Goal: Check status: Check status

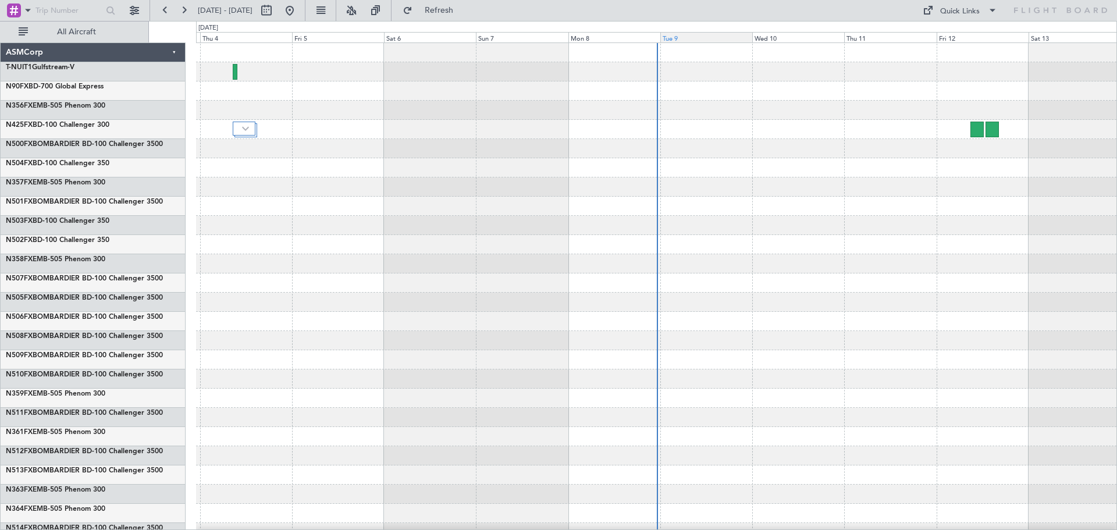
click at [676, 40] on div "Tue 9" at bounding box center [706, 37] width 92 height 10
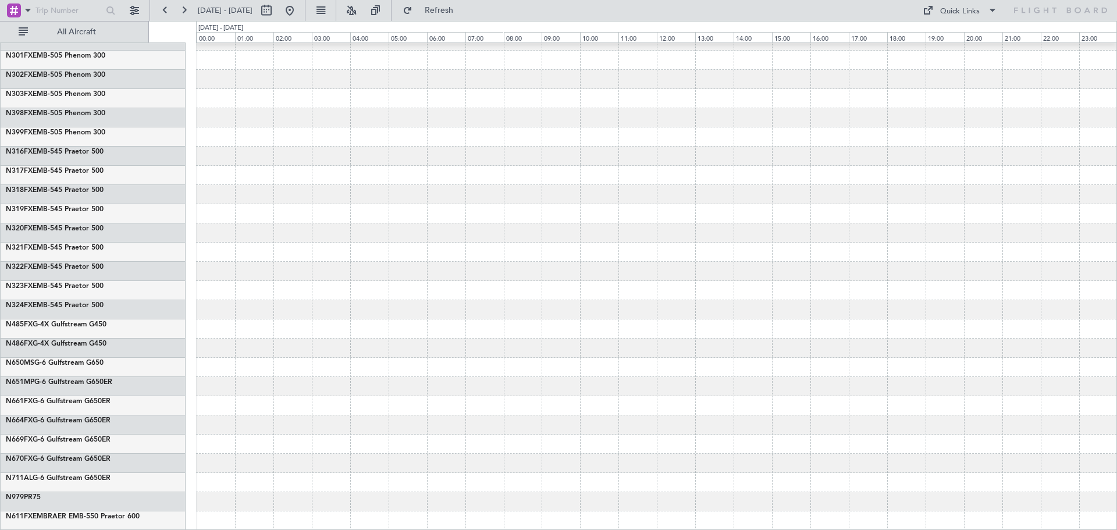
scroll to position [5290, 0]
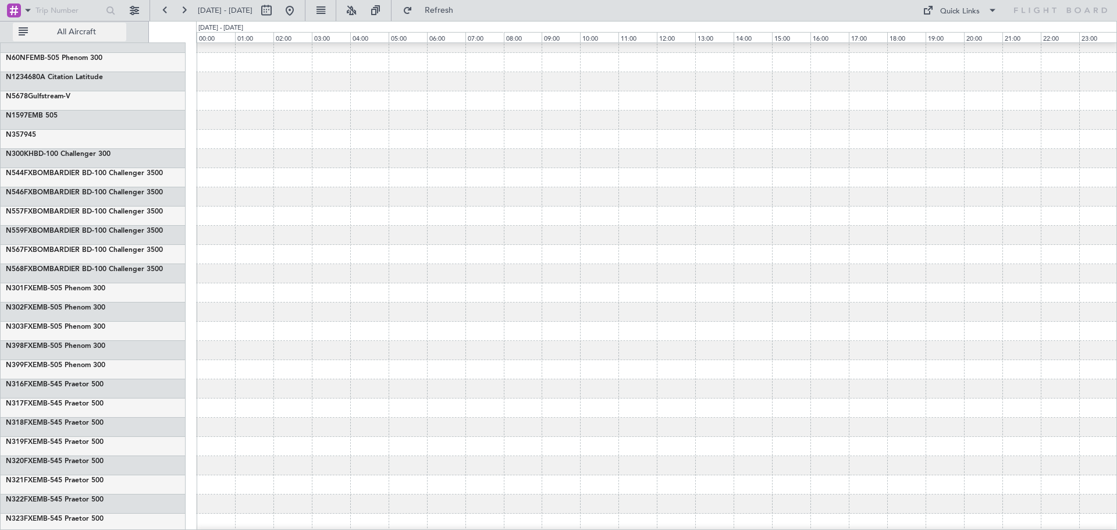
click at [105, 28] on span "All Aircraft" at bounding box center [76, 32] width 93 height 8
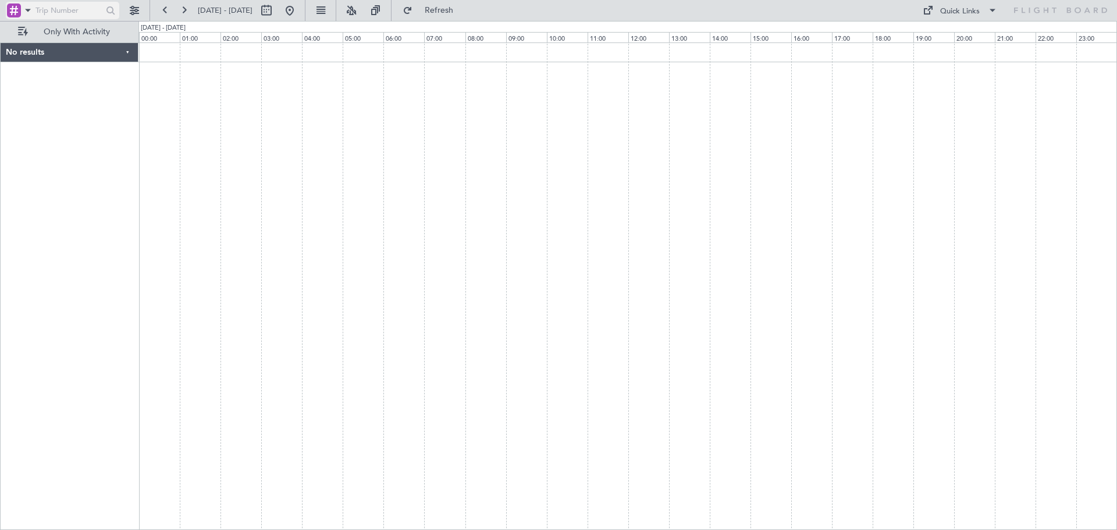
click at [79, 9] on input "text" at bounding box center [67, 10] width 65 height 17
type input "99"
click at [71, 8] on input "99" at bounding box center [67, 10] width 65 height 17
click at [23, 9] on span at bounding box center [28, 10] width 14 height 15
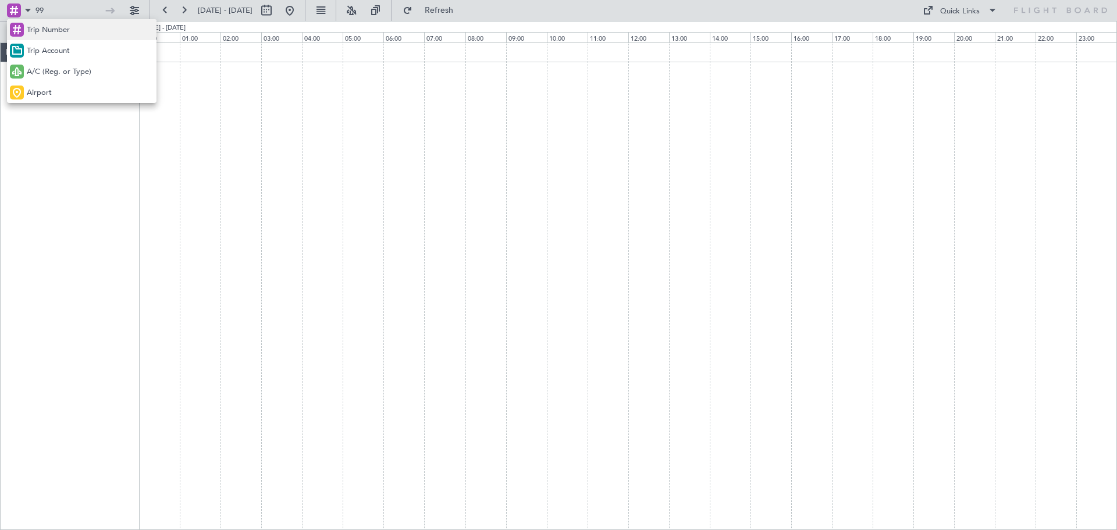
click at [52, 27] on span "Trip Number" at bounding box center [48, 30] width 43 height 12
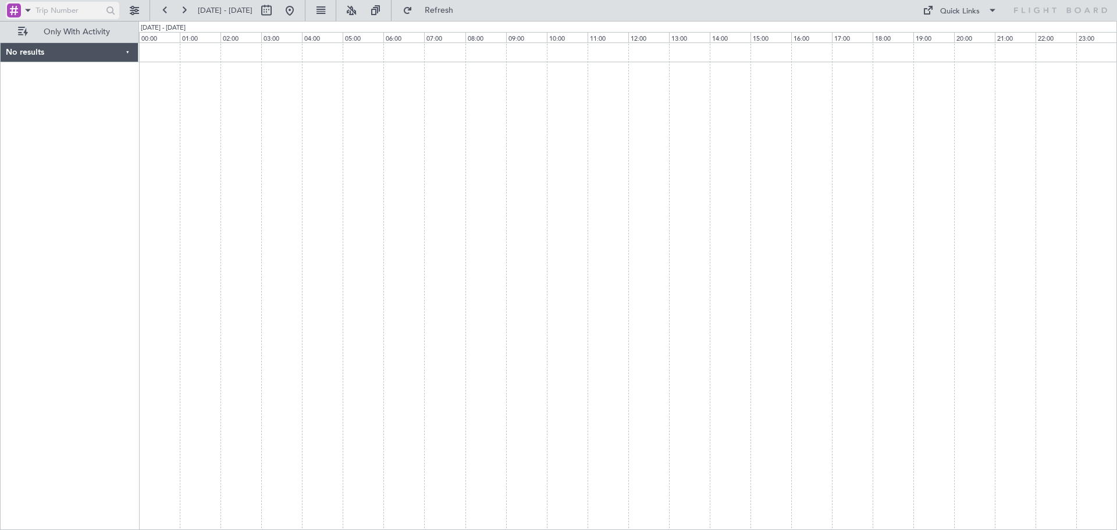
click at [65, 11] on input "text" at bounding box center [67, 10] width 65 height 17
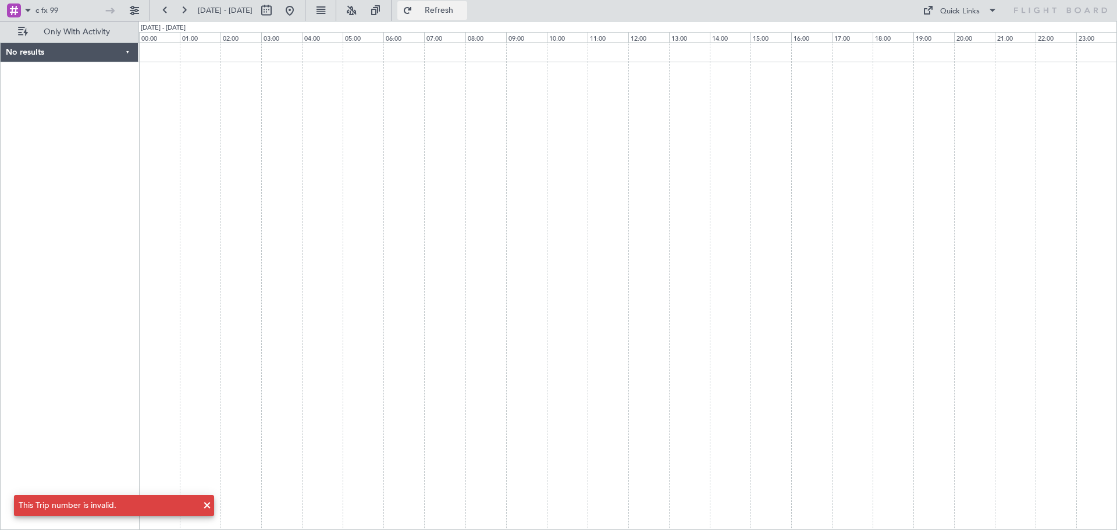
click at [464, 10] on span "Refresh" at bounding box center [439, 10] width 49 height 8
click at [102, 33] on span "Only With Activity" at bounding box center [76, 32] width 93 height 8
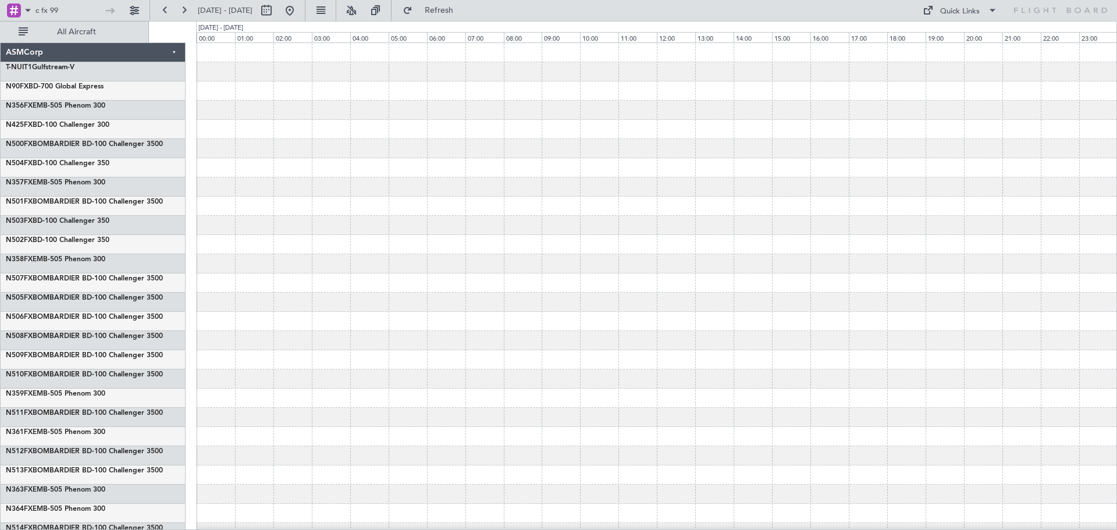
click at [173, 50] on div "ASMCorp" at bounding box center [93, 52] width 185 height 19
click at [176, 51] on div "ASMCorp" at bounding box center [93, 52] width 185 height 19
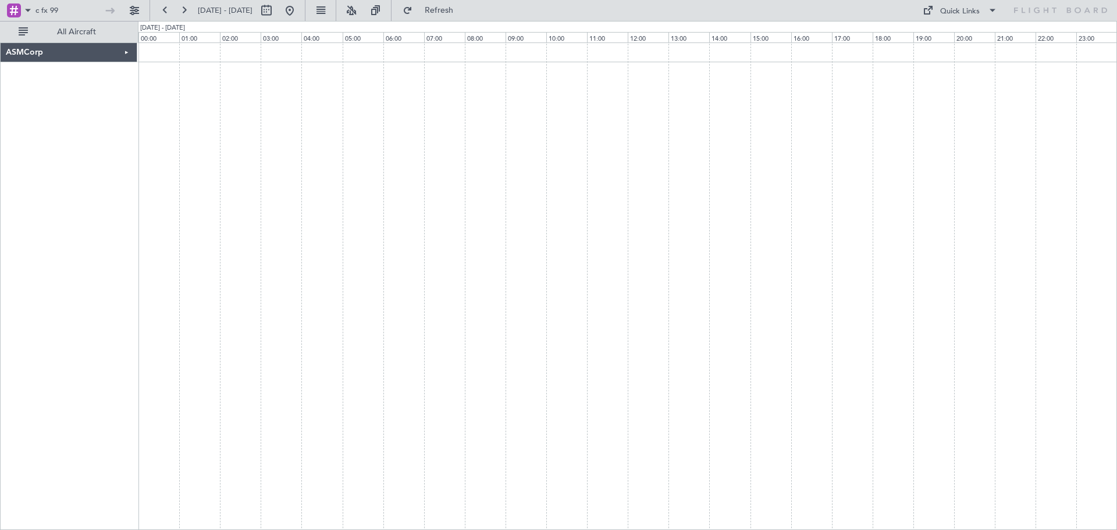
click at [119, 52] on div "ASMCorp" at bounding box center [69, 52] width 137 height 19
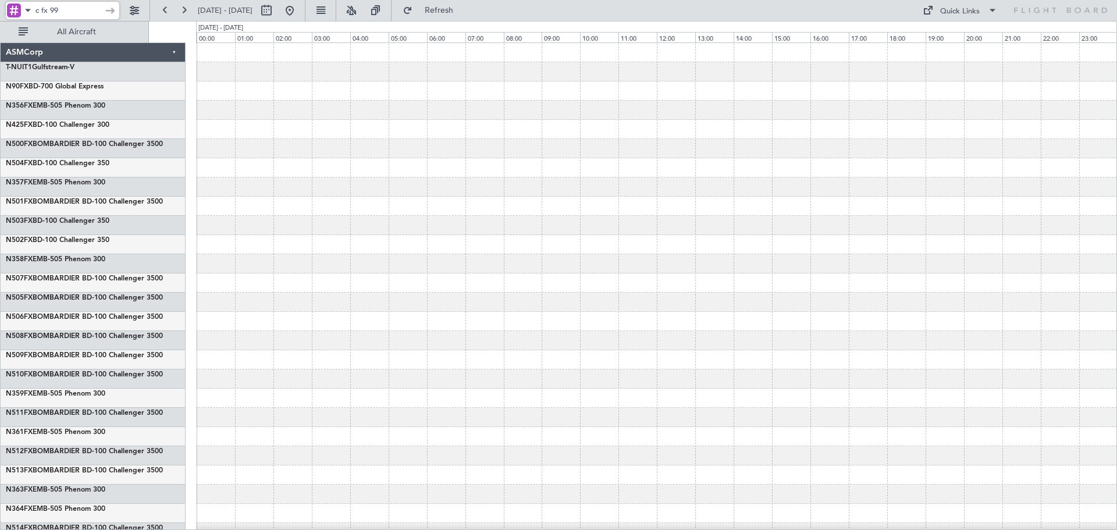
drag, startPoint x: 58, startPoint y: 12, endPoint x: 12, endPoint y: 9, distance: 46.1
click at [12, 9] on div "c fx 99" at bounding box center [62, 10] width 113 height 17
type input "n590fx"
click at [136, 12] on button at bounding box center [134, 10] width 19 height 19
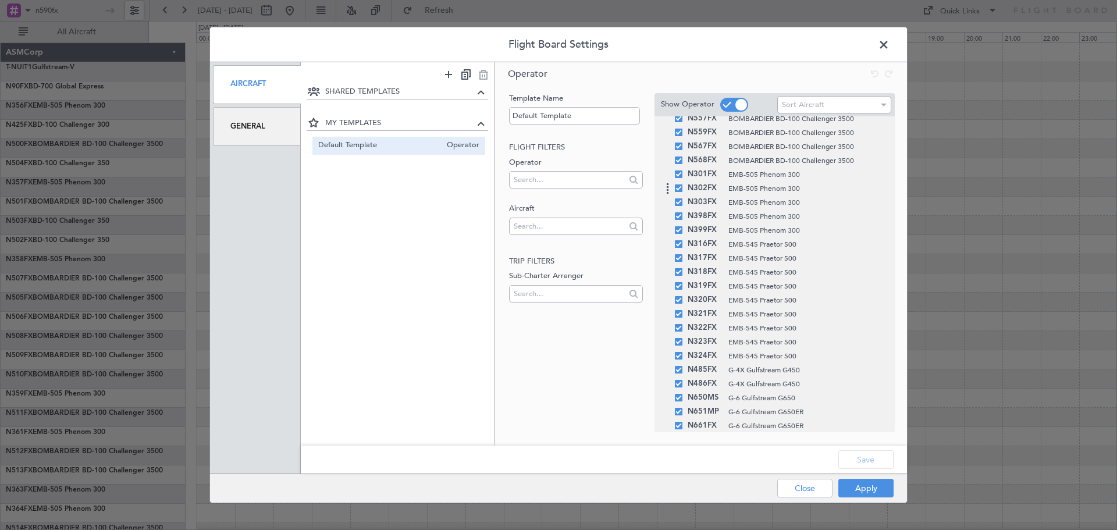
scroll to position [4078, 0]
click at [890, 36] on span at bounding box center [890, 47] width 0 height 23
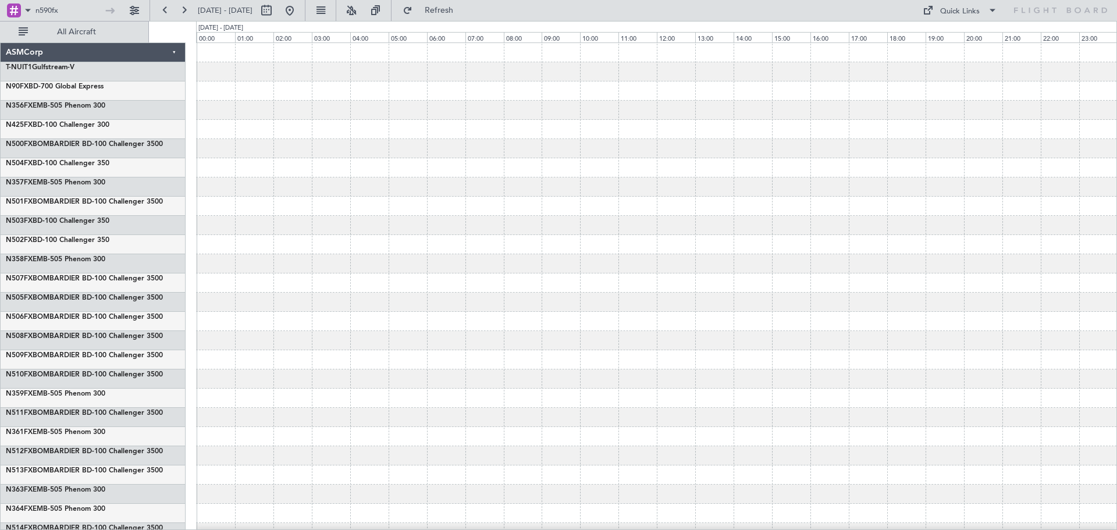
click at [317, 26] on div "0 0 00:00 01:00 02:00 03:00 04:00 05:00 06:00 [DATE] - [DATE] 07:00 08:00 09:00…" at bounding box center [657, 32] width 920 height 21
click at [276, 8] on button at bounding box center [266, 10] width 19 height 19
select select "9"
select select "2025"
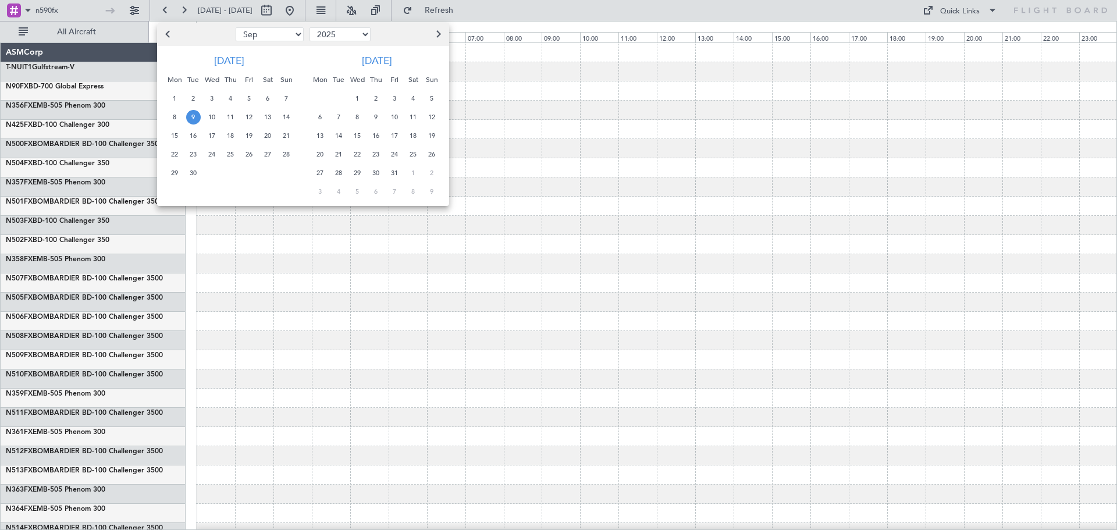
click at [301, 10] on div at bounding box center [558, 265] width 1117 height 530
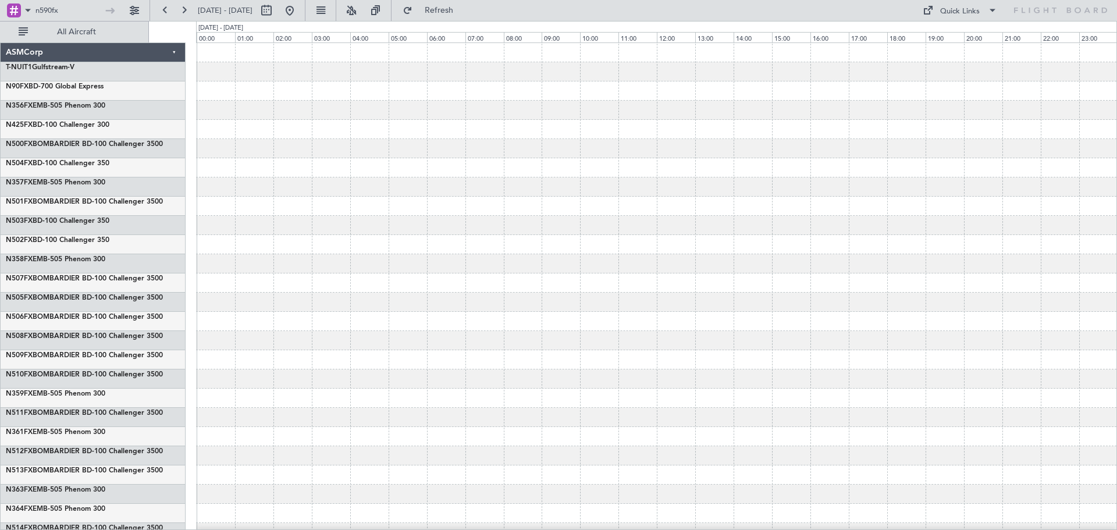
drag, startPoint x: 263, startPoint y: 6, endPoint x: 207, endPoint y: 12, distance: 56.2
click at [253, 7] on span "[DATE] - [DATE]" at bounding box center [225, 10] width 55 height 10
click at [207, 12] on span "[DATE] - [DATE]" at bounding box center [225, 10] width 55 height 10
click at [157, 8] on button at bounding box center [165, 10] width 19 height 19
click at [184, 8] on button at bounding box center [184, 10] width 19 height 19
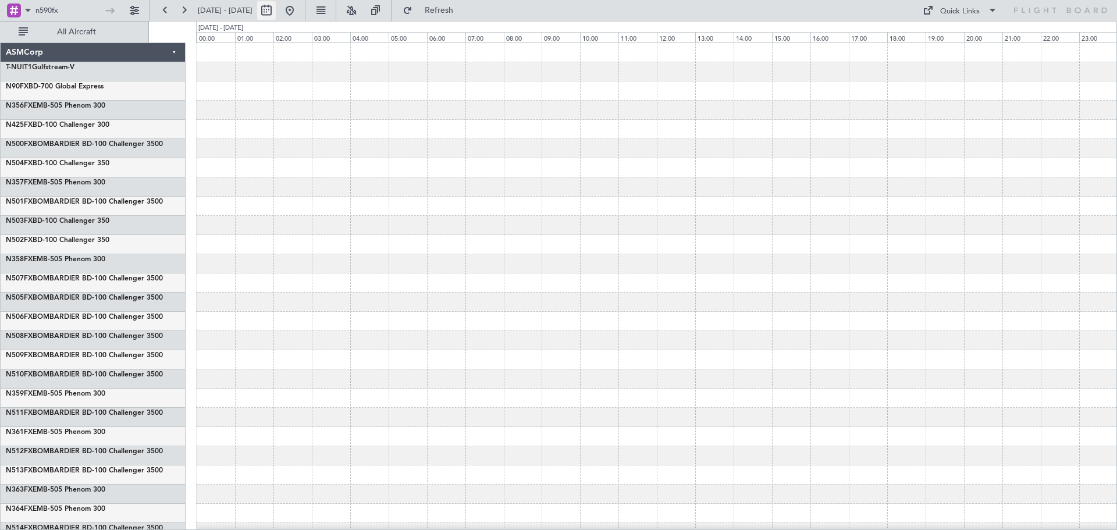
click at [276, 10] on button at bounding box center [266, 10] width 19 height 19
select select "9"
select select "2025"
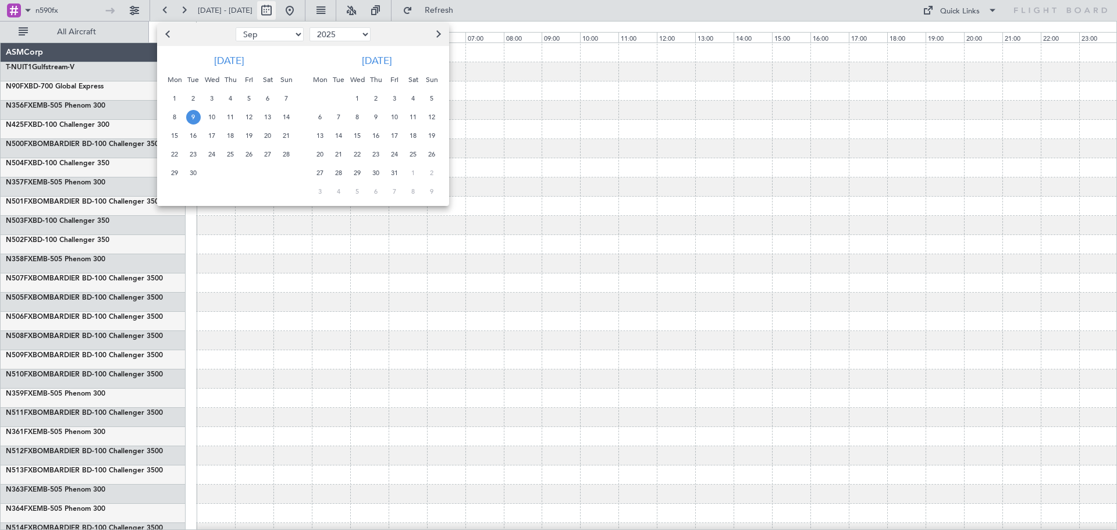
click at [303, 10] on div at bounding box center [558, 265] width 1117 height 530
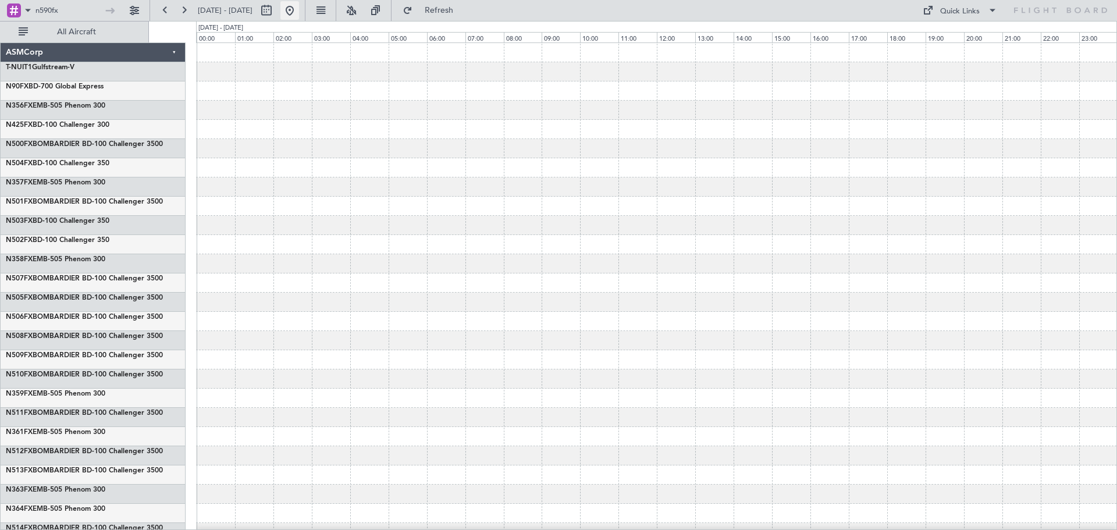
click at [299, 10] on button at bounding box center [289, 10] width 19 height 19
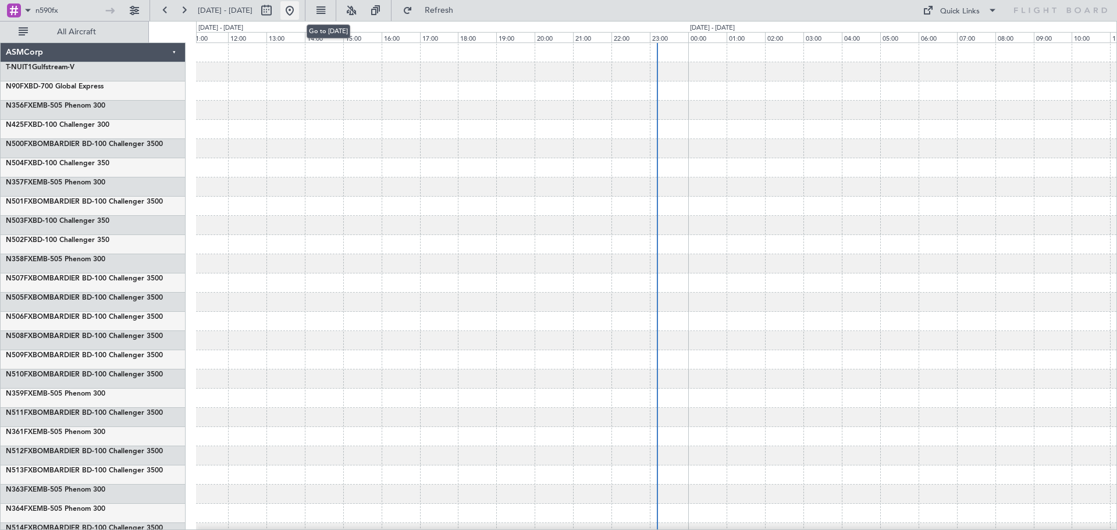
click at [299, 10] on button at bounding box center [289, 10] width 19 height 19
click at [330, 9] on button at bounding box center [320, 10] width 19 height 19
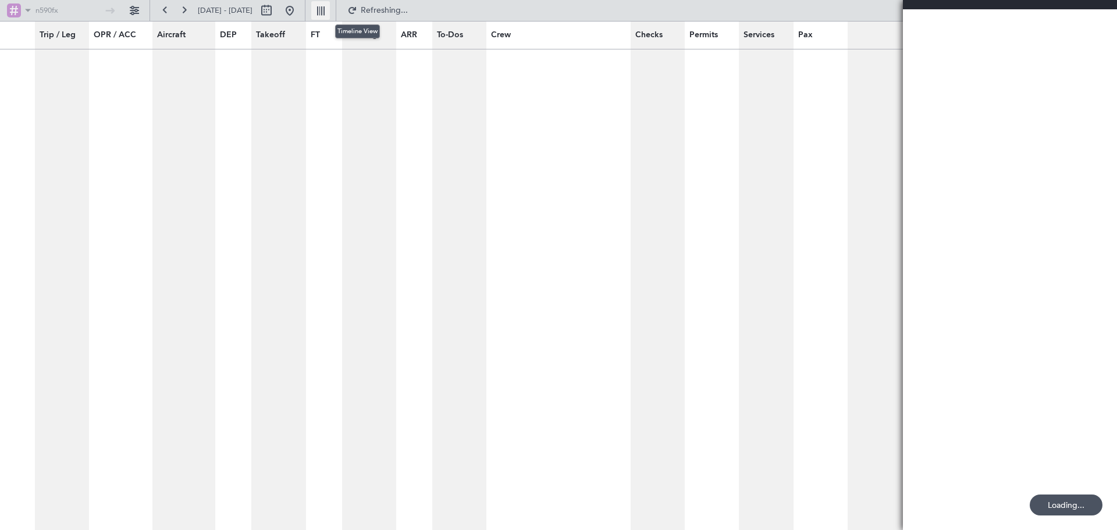
click at [330, 9] on button at bounding box center [320, 10] width 19 height 19
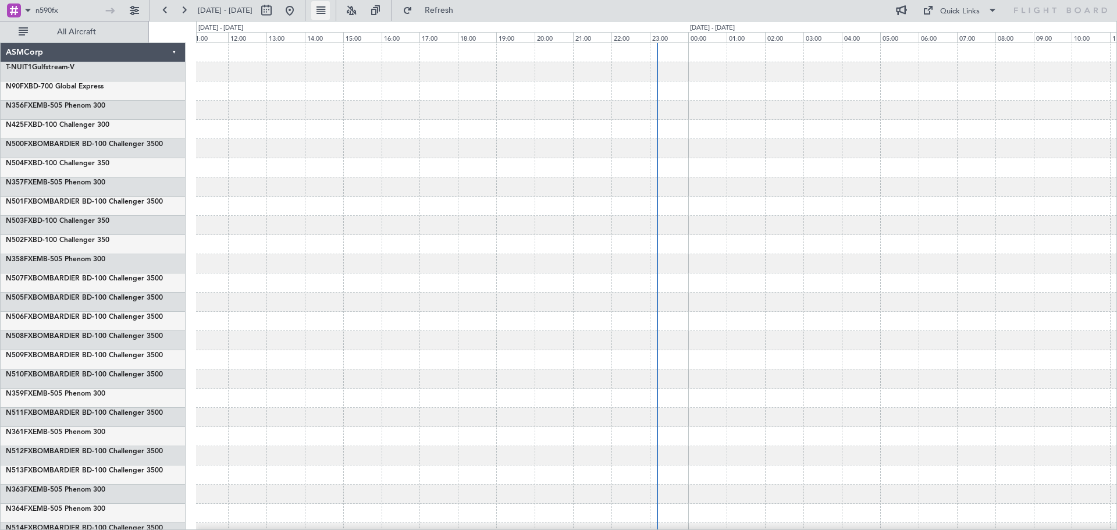
click at [330, 9] on button at bounding box center [320, 10] width 19 height 19
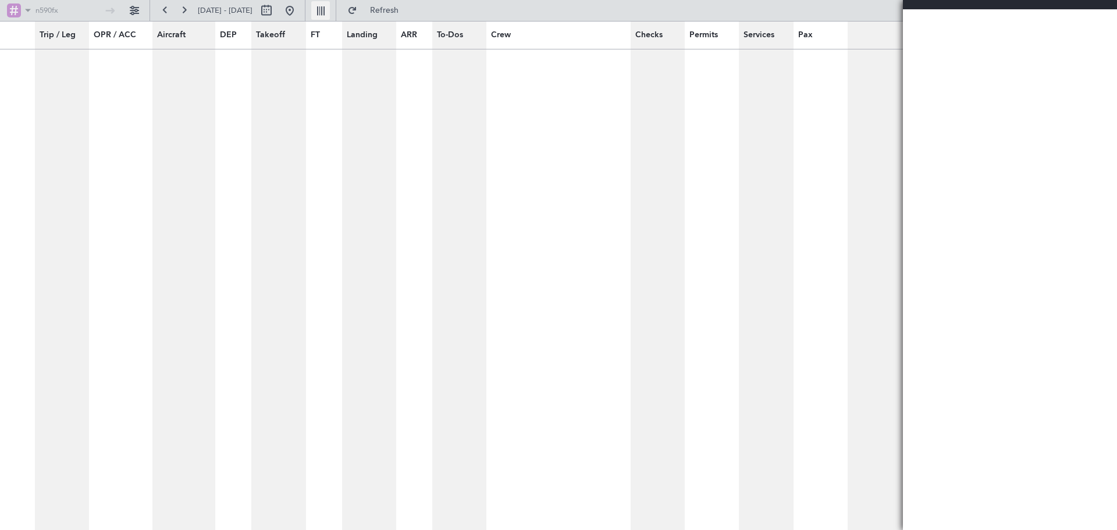
click at [330, 9] on button at bounding box center [320, 10] width 19 height 19
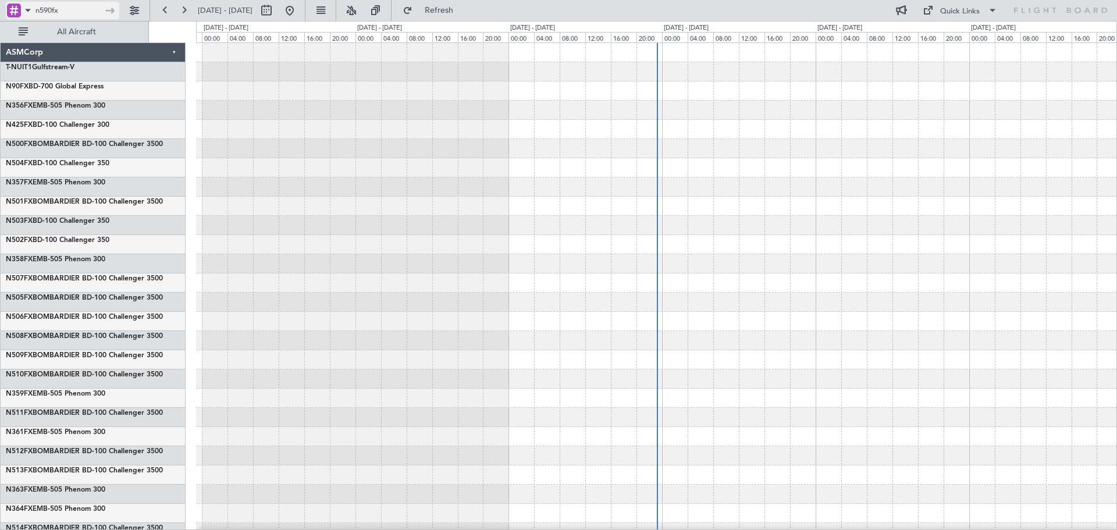
click at [69, 9] on input "n590fx" at bounding box center [67, 10] width 65 height 17
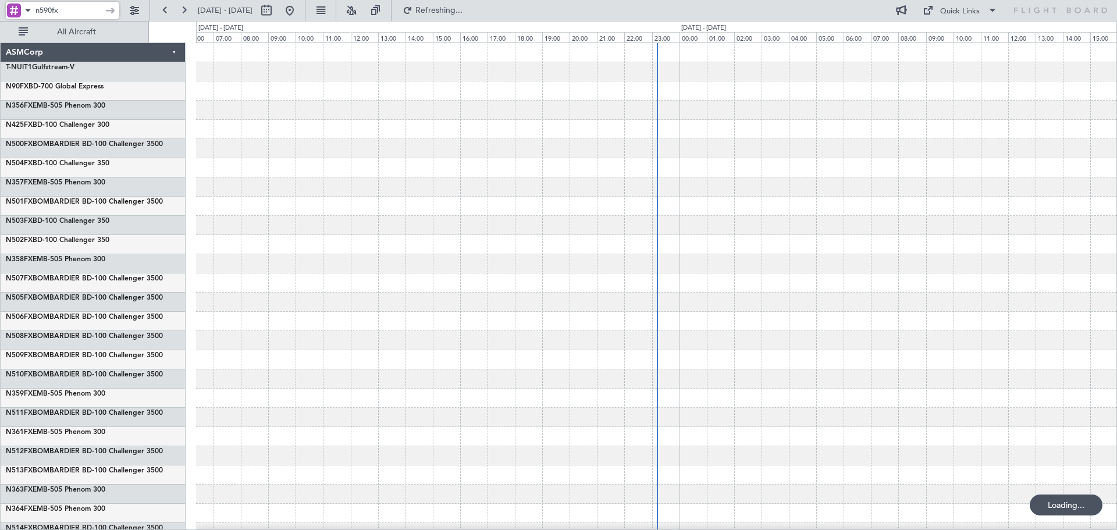
drag, startPoint x: 59, startPoint y: 9, endPoint x: 0, endPoint y: 6, distance: 58.8
click at [0, 6] on div "n590fx" at bounding box center [75, 10] width 150 height 21
click at [30, 10] on span at bounding box center [28, 10] width 14 height 15
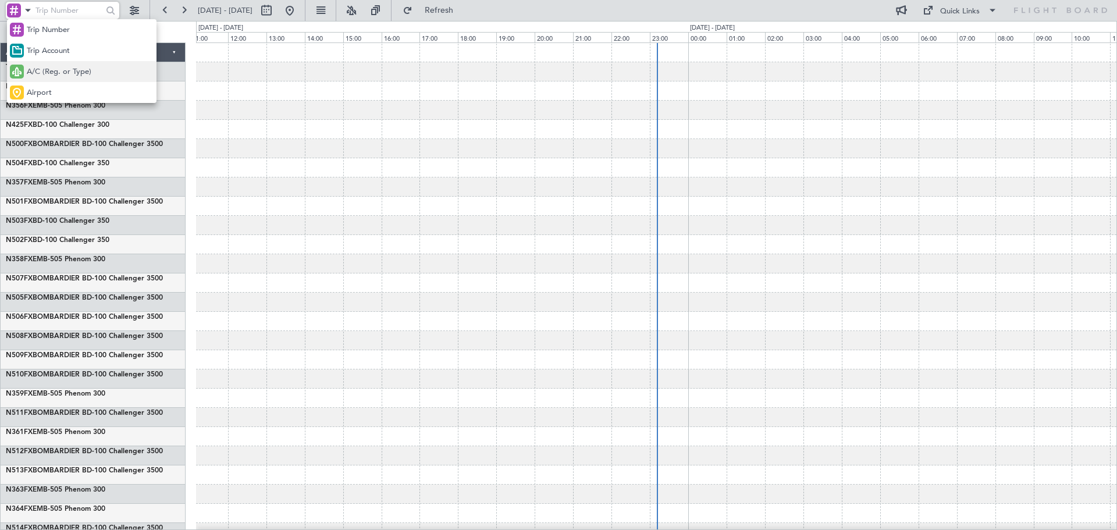
click at [74, 75] on span "A/C (Reg. or Type)" at bounding box center [59, 72] width 65 height 12
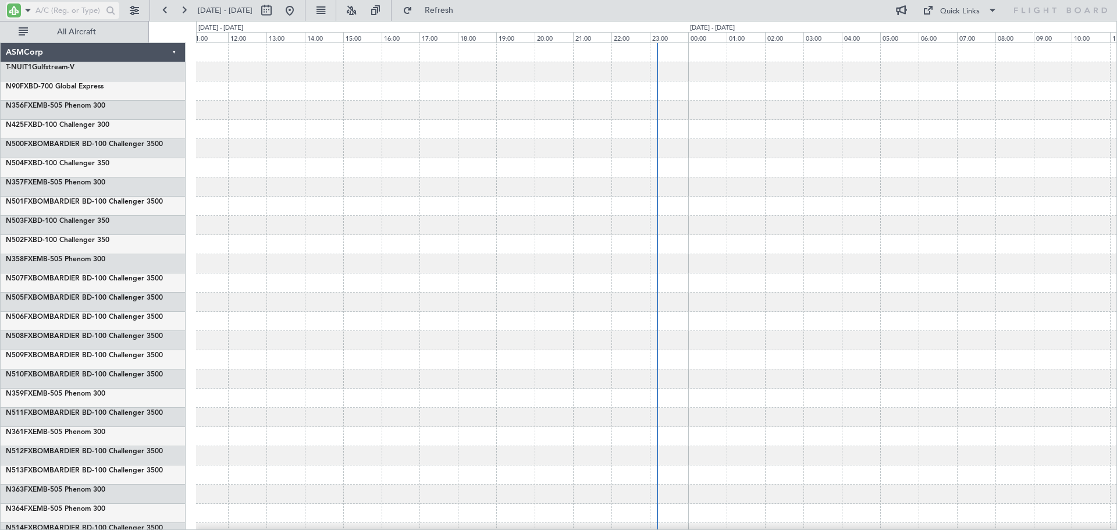
click at [61, 10] on input "text" at bounding box center [67, 10] width 65 height 17
type input "n590fx"
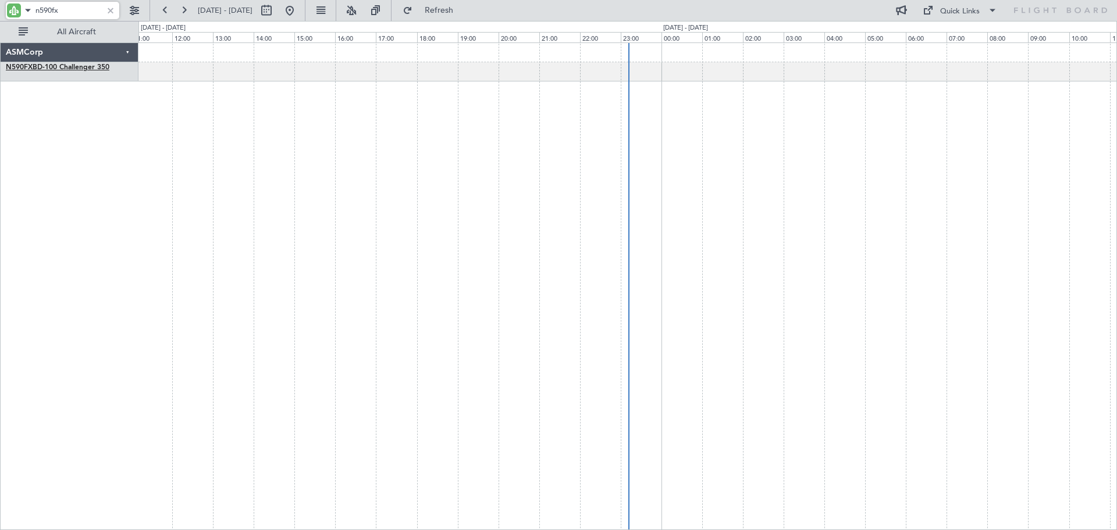
click at [61, 68] on link "N590FX BD-100 Challenger 350" at bounding box center [58, 67] width 104 height 7
